Goal: Use online tool/utility: Utilize a website feature to perform a specific function

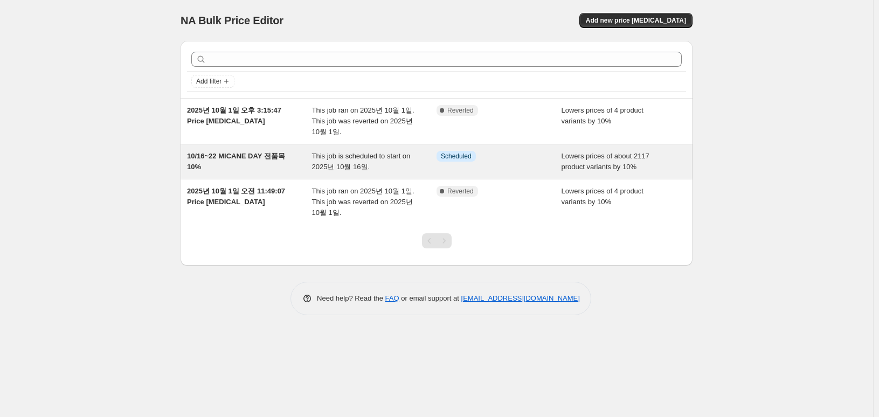
click at [500, 155] on div "Info Scheduled" at bounding box center [491, 156] width 109 height 11
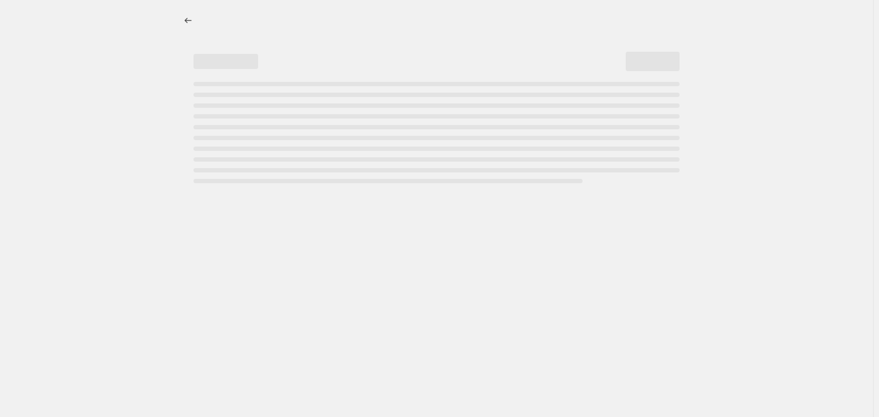
select select "percentage"
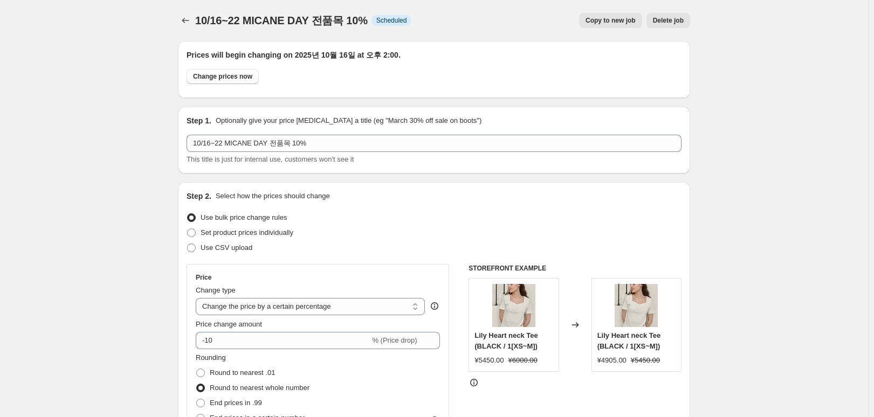
scroll to position [54, 0]
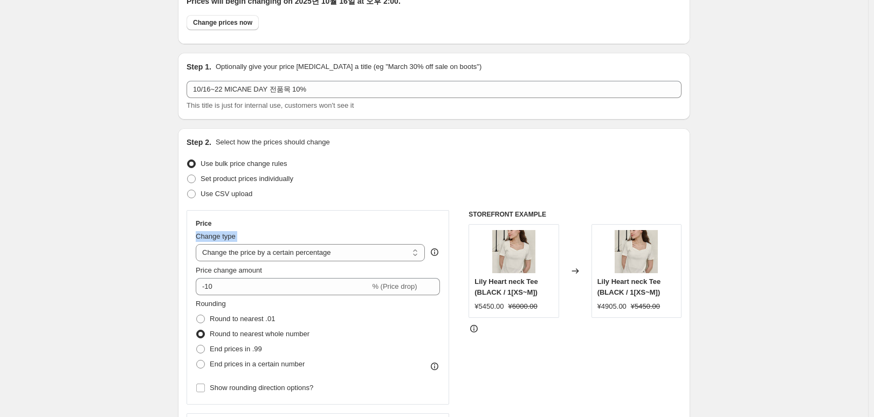
drag, startPoint x: 172, startPoint y: 259, endPoint x: -331, endPoint y: 232, distance: 503.7
click at [0, 232] on html "Home Settings Plans Skip to content 10/16~22 MICANE DAY 전품목 10%. This page is r…" at bounding box center [437, 154] width 874 height 417
drag, startPoint x: 323, startPoint y: 334, endPoint x: 206, endPoint y: 337, distance: 117.0
click at [206, 337] on div "Rounding Round to nearest .01 Round to nearest whole number End prices in .99 E…" at bounding box center [318, 335] width 244 height 73
copy label "Round to nearest whole number"
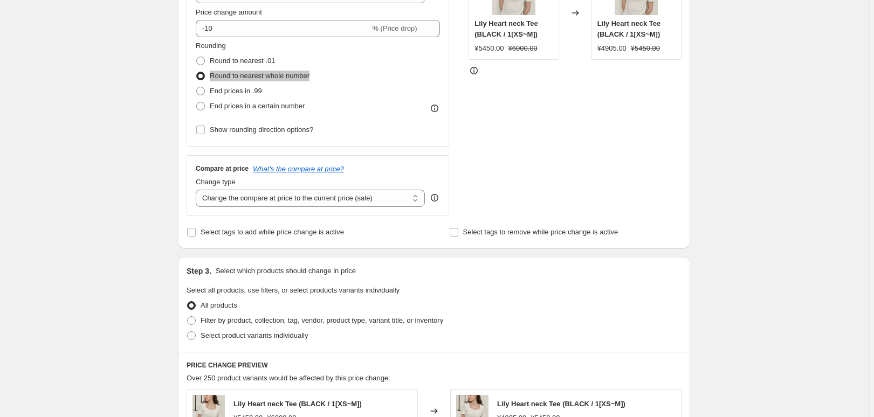
scroll to position [323, 0]
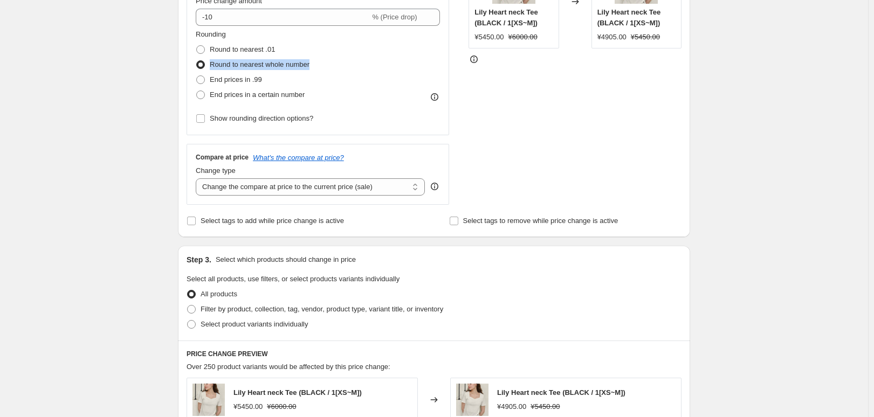
click at [541, 126] on div "STOREFRONT EXAMPLE Lily Heart neck Tee (BLACK / 1[XS~M]) ¥5450.00 ¥6000.00 Chan…" at bounding box center [574, 73] width 213 height 264
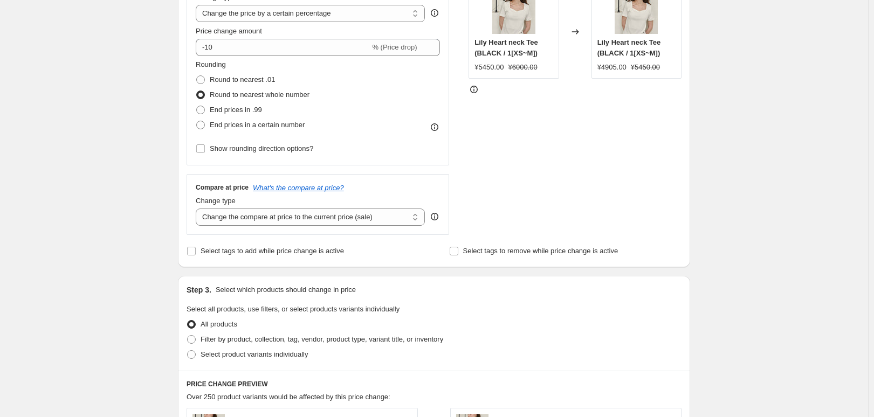
scroll to position [270, 0]
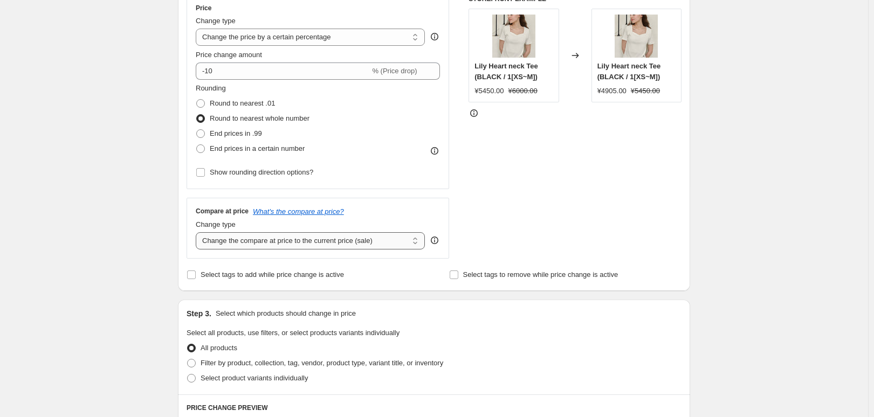
click at [363, 238] on select "Change the compare at price to the current price (sale) Change the compare at p…" at bounding box center [310, 240] width 229 height 17
drag, startPoint x: 363, startPoint y: 238, endPoint x: 348, endPoint y: 238, distance: 15.1
click at [363, 238] on select "Change the compare at price to the current price (sale) Change the compare at p…" at bounding box center [310, 240] width 229 height 17
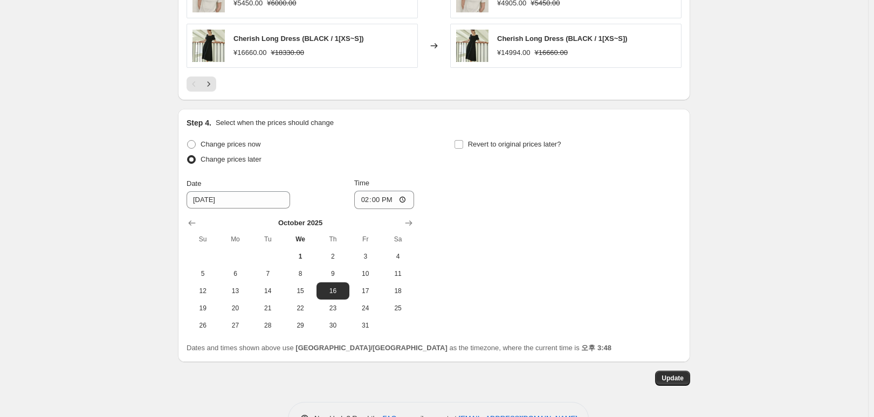
scroll to position [857, 0]
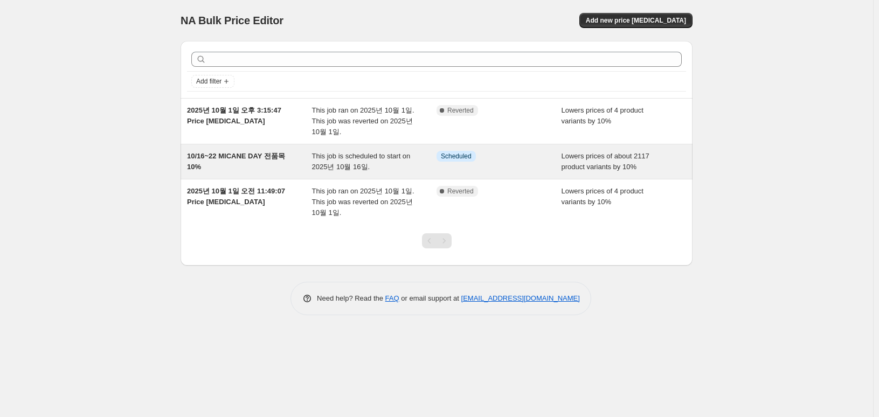
click at [615, 161] on div "Lowers prices of about 2117 product variants by 10%" at bounding box center [624, 162] width 125 height 22
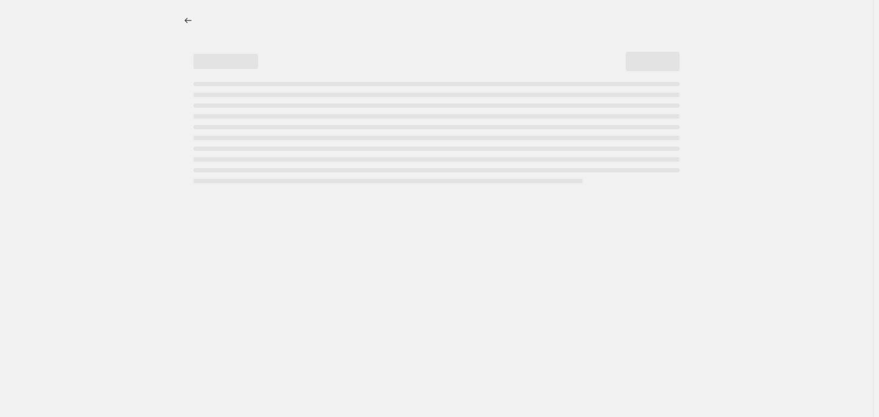
select select "percentage"
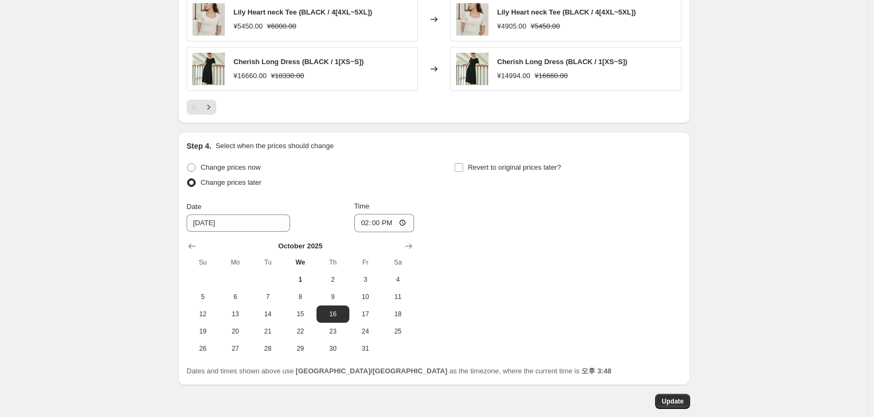
scroll to position [911, 0]
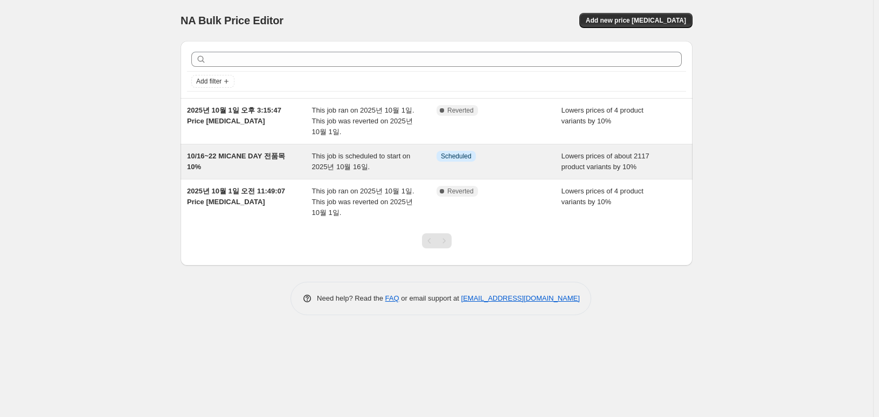
click at [358, 155] on span "This job is scheduled to start on 2025년 10월 16일." at bounding box center [361, 161] width 99 height 19
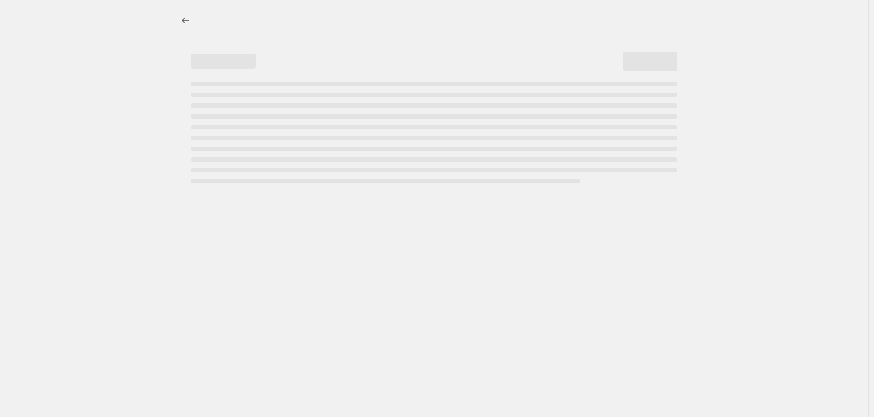
select select "percentage"
